Goal: Task Accomplishment & Management: Manage account settings

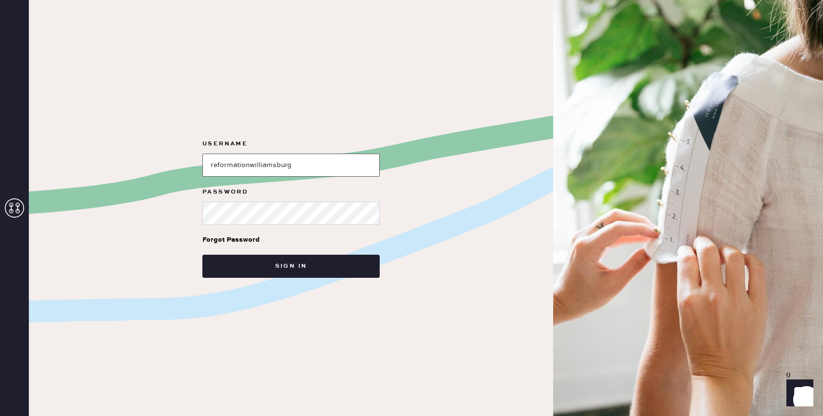
click at [302, 171] on input "loginName" at bounding box center [290, 165] width 177 height 23
click at [282, 137] on div "Username Password Forgot Password Sign in" at bounding box center [291, 208] width 524 height 416
drag, startPoint x: 308, startPoint y: 163, endPoint x: 255, endPoint y: 166, distance: 53.1
click at [255, 166] on input "loginName" at bounding box center [290, 165] width 177 height 23
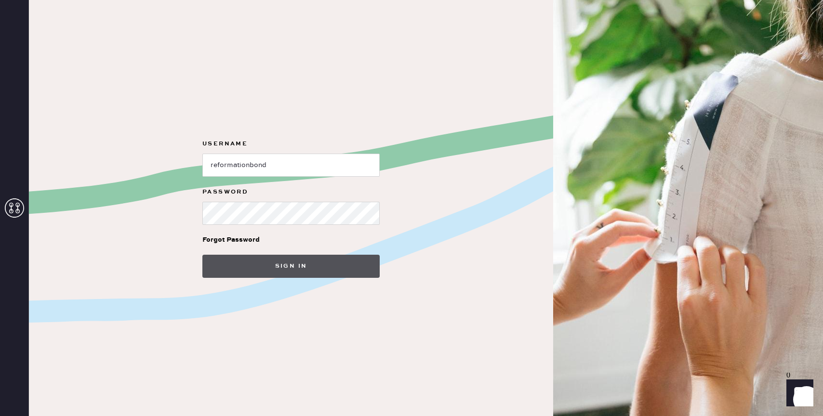
type input "reformationbond"
click at [287, 259] on button "Sign in" at bounding box center [290, 266] width 177 height 23
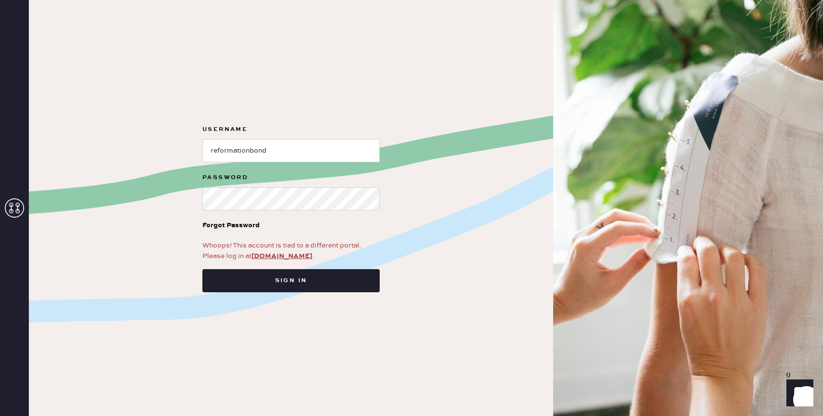
click at [14, 204] on icon at bounding box center [14, 208] width 19 height 19
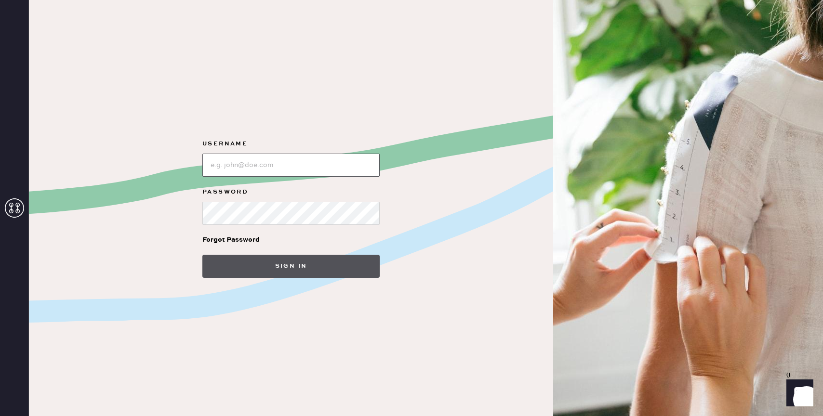
type input "reformationbond"
click at [304, 271] on button "Sign in" at bounding box center [290, 266] width 177 height 23
